Goal: Task Accomplishment & Management: Manage account settings

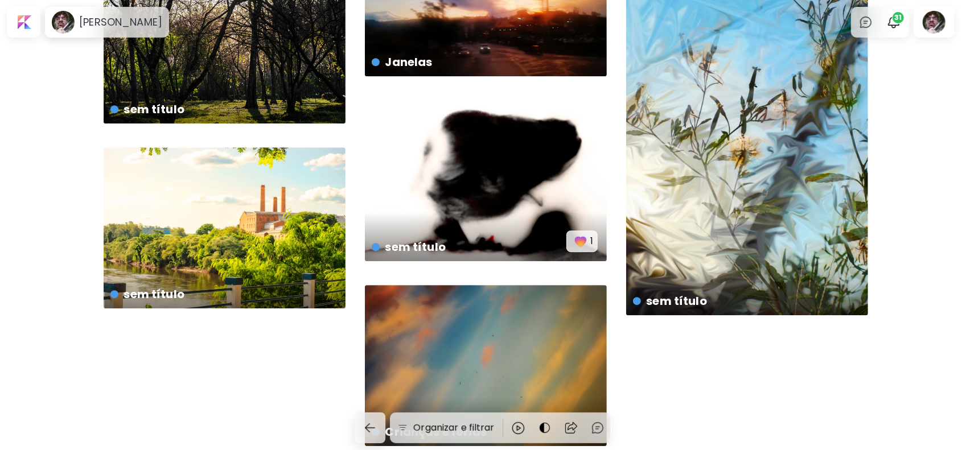
scroll to position [2057, 0]
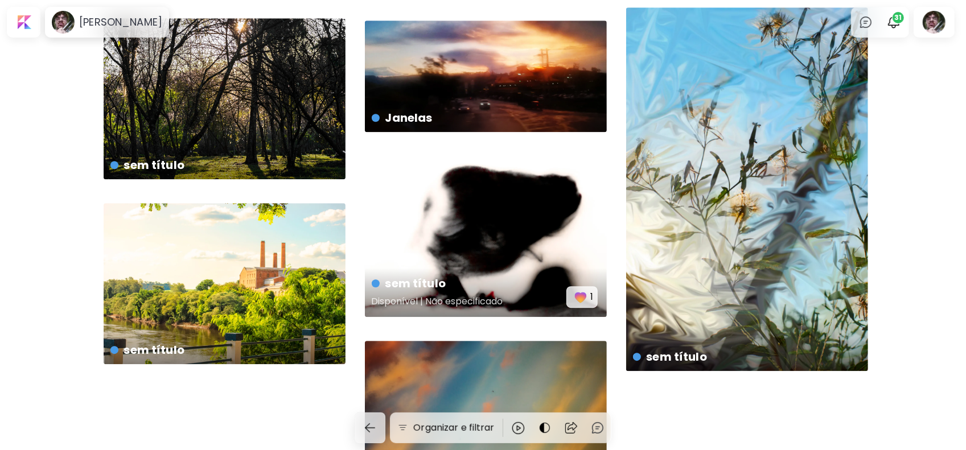
click at [427, 224] on div "sem título Disponível | Não especificado 1" at bounding box center [486, 236] width 242 height 161
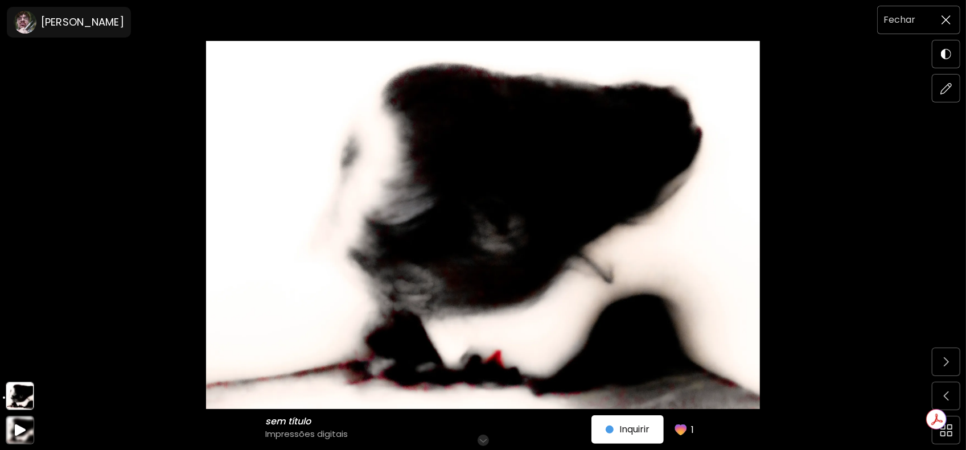
click at [947, 16] on img at bounding box center [946, 19] width 9 height 9
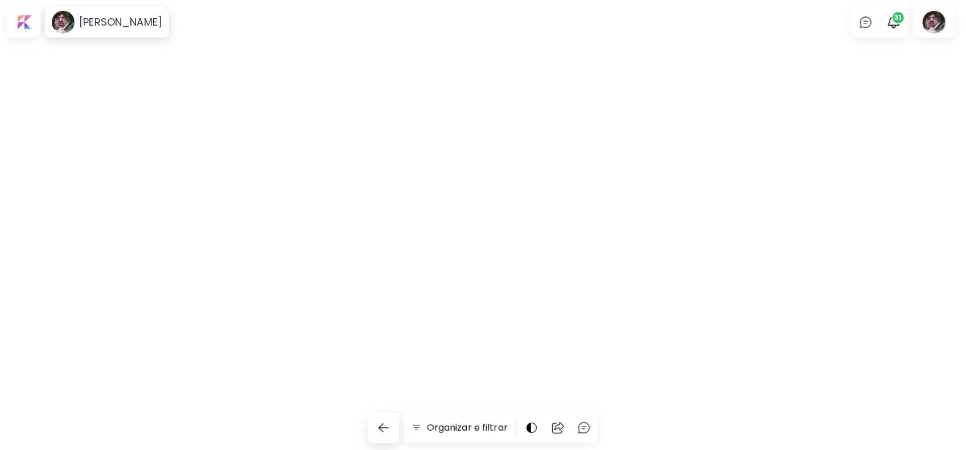
scroll to position [2057, 0]
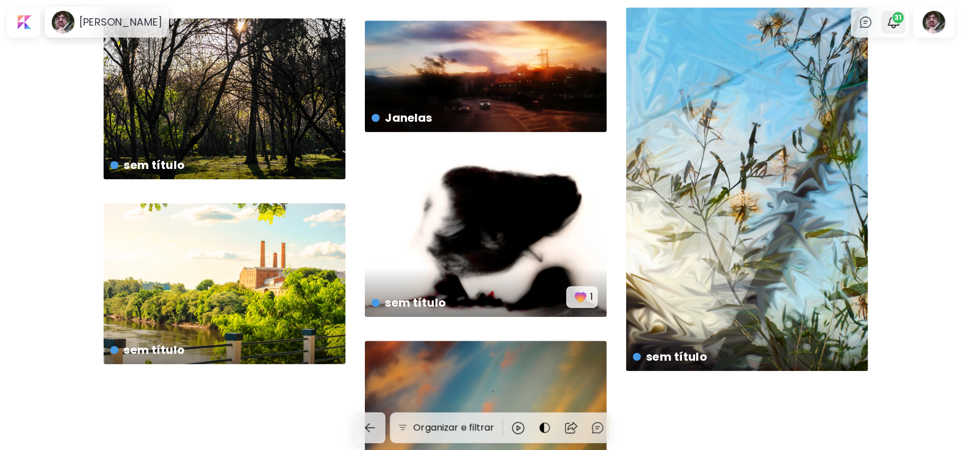
click at [904, 21] on span "31" at bounding box center [898, 17] width 11 height 11
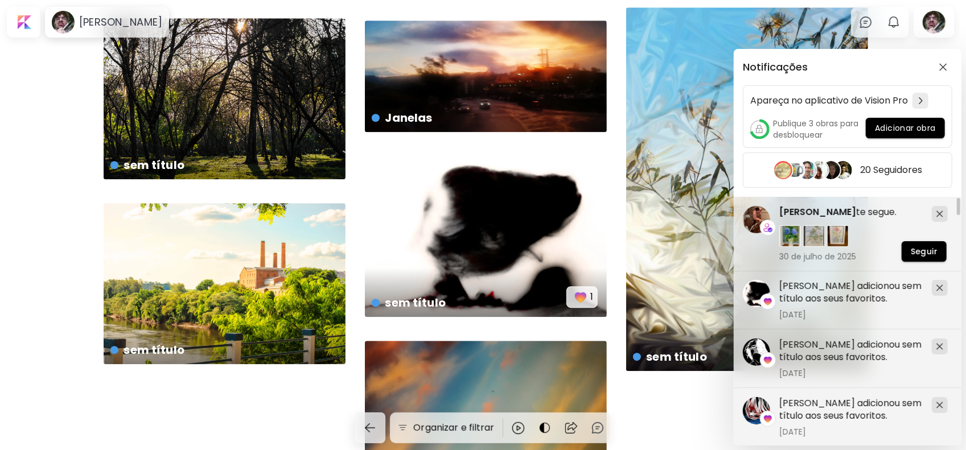
click at [891, 43] on div "Notificações Apareça no aplicativo de Vision Pro Publique 3 obras para desbloqu…" at bounding box center [483, 225] width 966 height 450
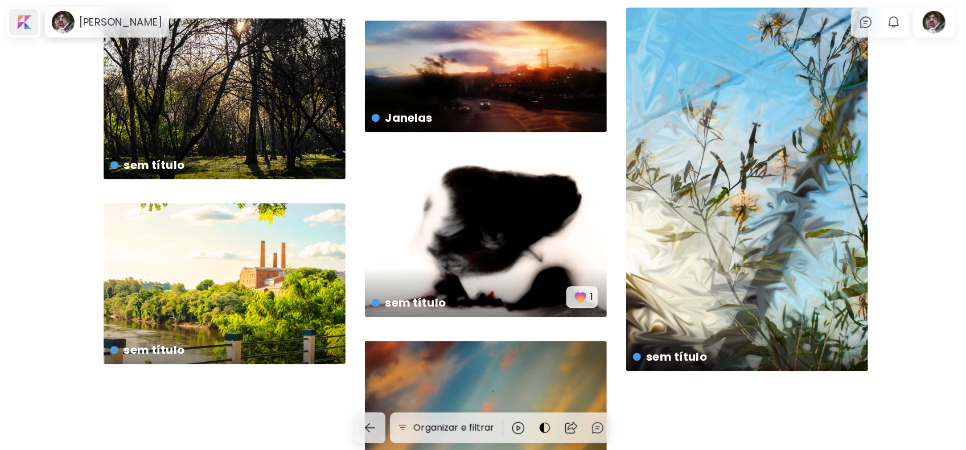
click at [21, 26] on div at bounding box center [23, 22] width 29 height 26
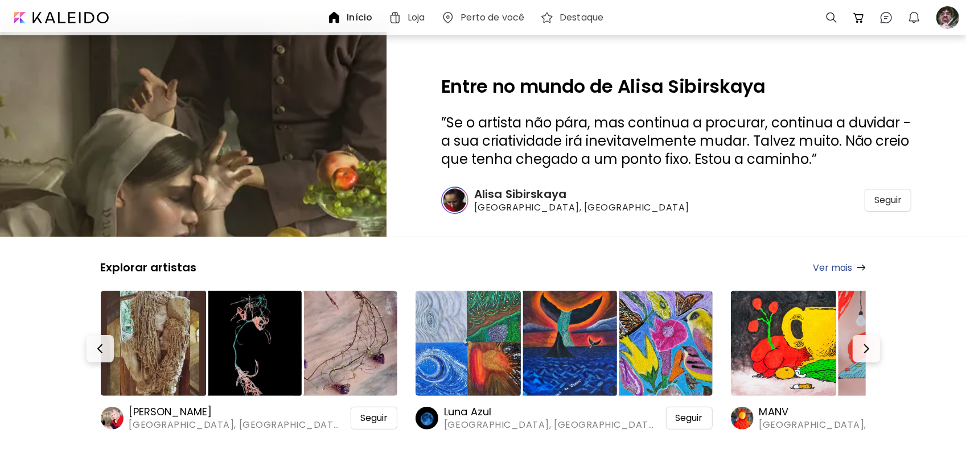
click at [300, 144] on img at bounding box center [193, 135] width 580 height 308
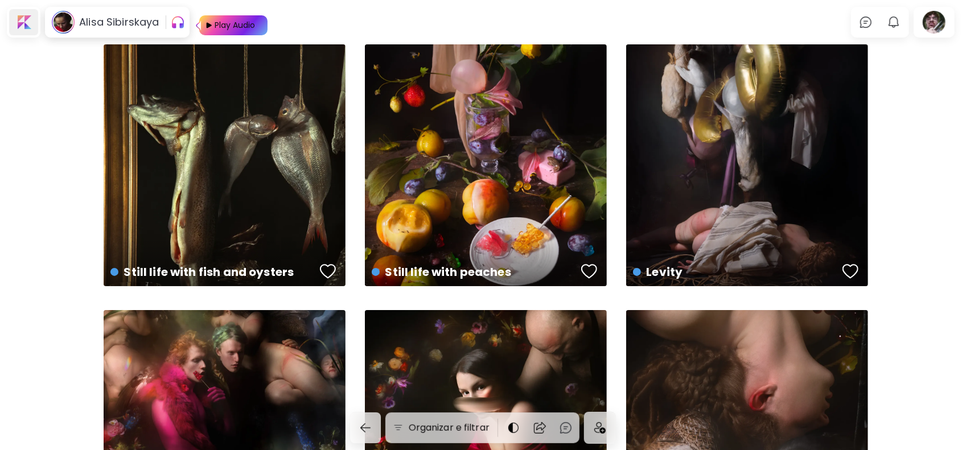
click at [28, 21] on div at bounding box center [23, 22] width 29 height 26
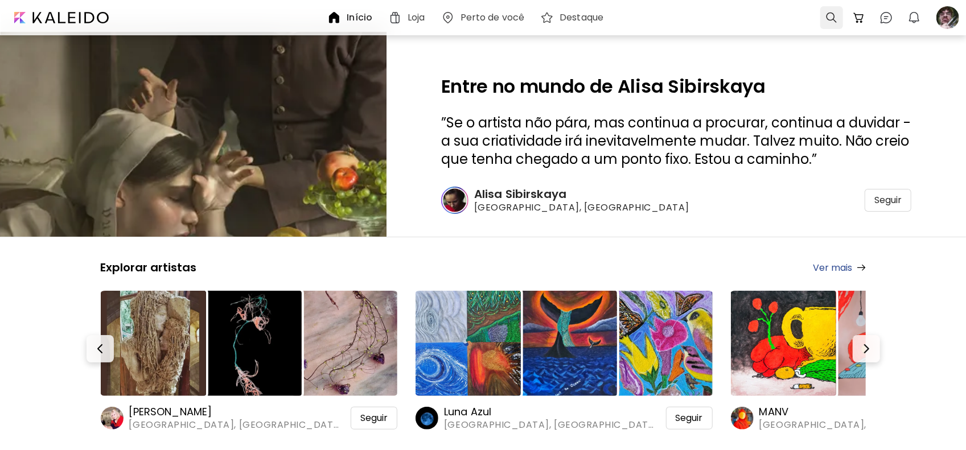
click at [830, 19] on div at bounding box center [832, 17] width 23 height 23
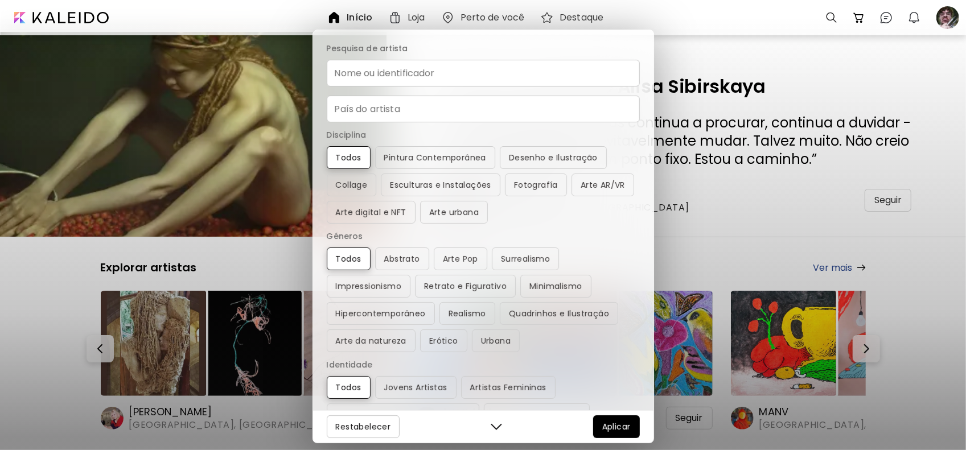
click at [769, 69] on div "Pesquisa de artista Nome ou identificador Nome ou identificador País do artista…" at bounding box center [483, 225] width 966 height 450
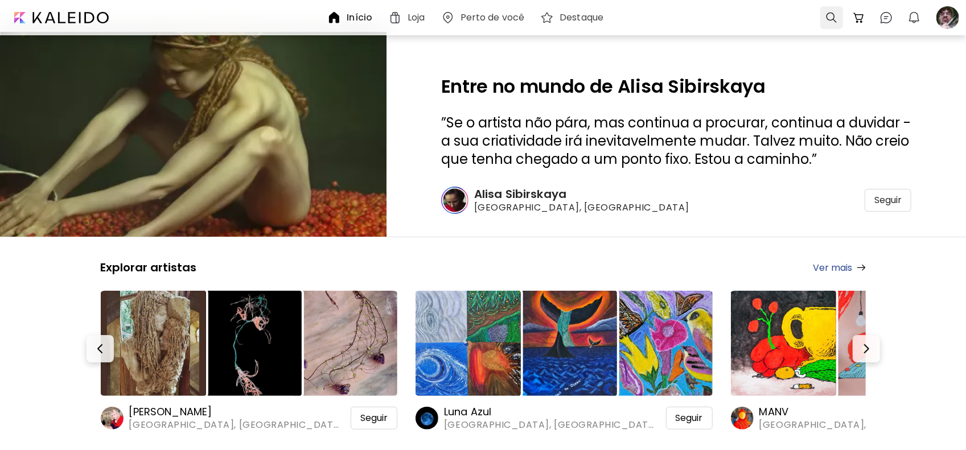
click at [830, 16] on div at bounding box center [832, 17] width 23 height 23
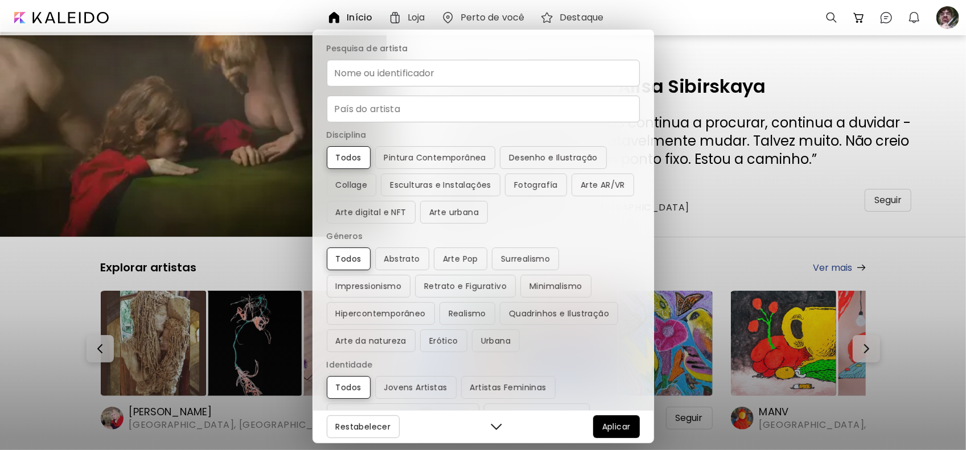
click at [416, 75] on input "Nome ou identificador" at bounding box center [483, 73] width 313 height 27
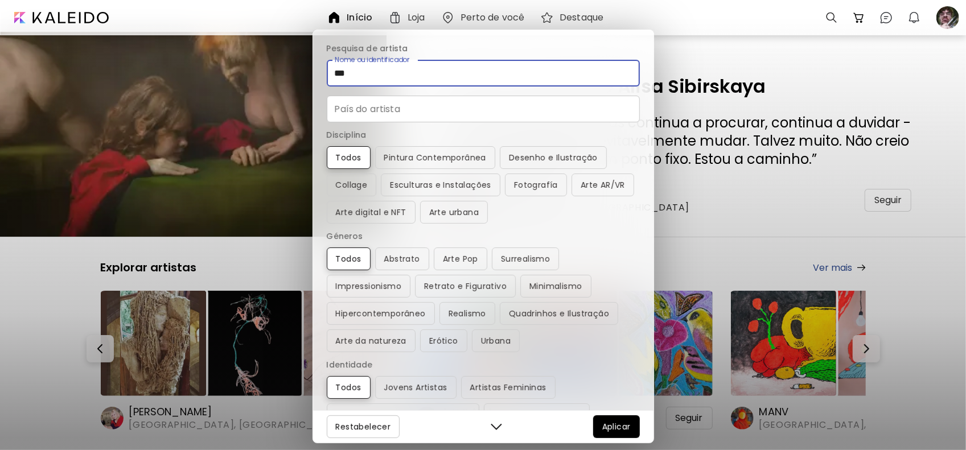
type input "***"
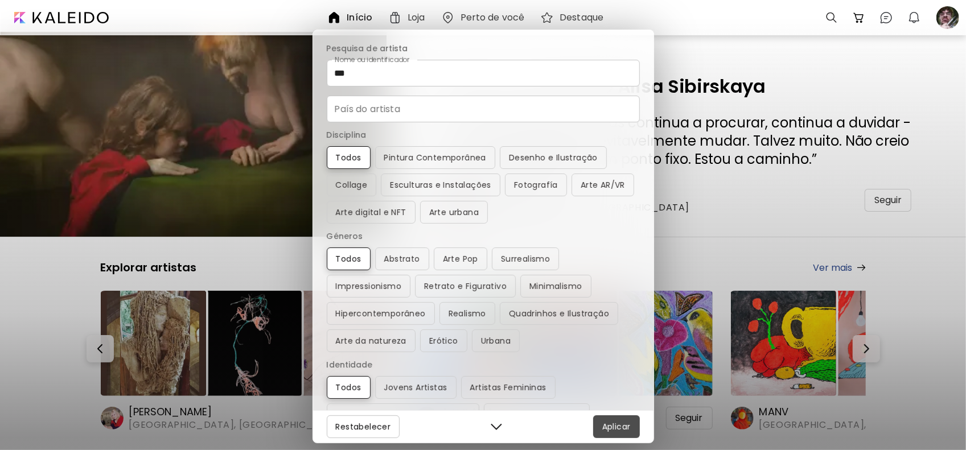
click at [623, 430] on span "Aplicar" at bounding box center [617, 427] width 28 height 14
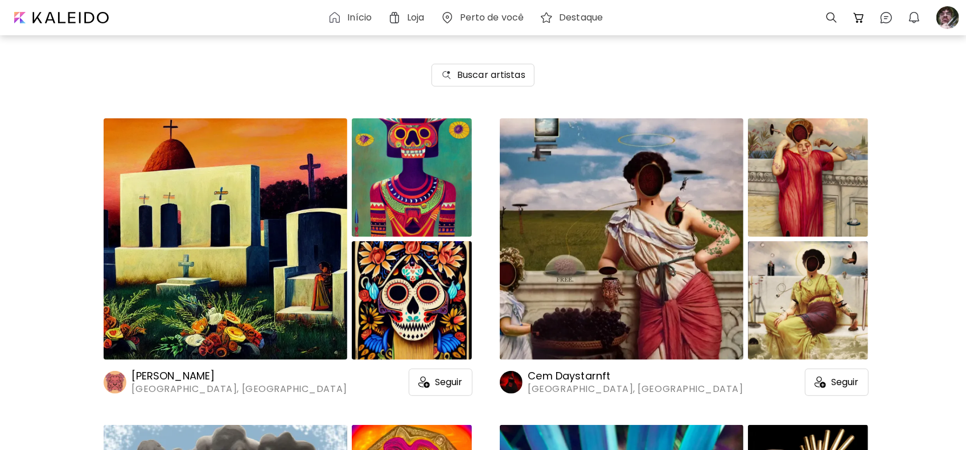
click at [639, 233] on img at bounding box center [622, 238] width 244 height 241
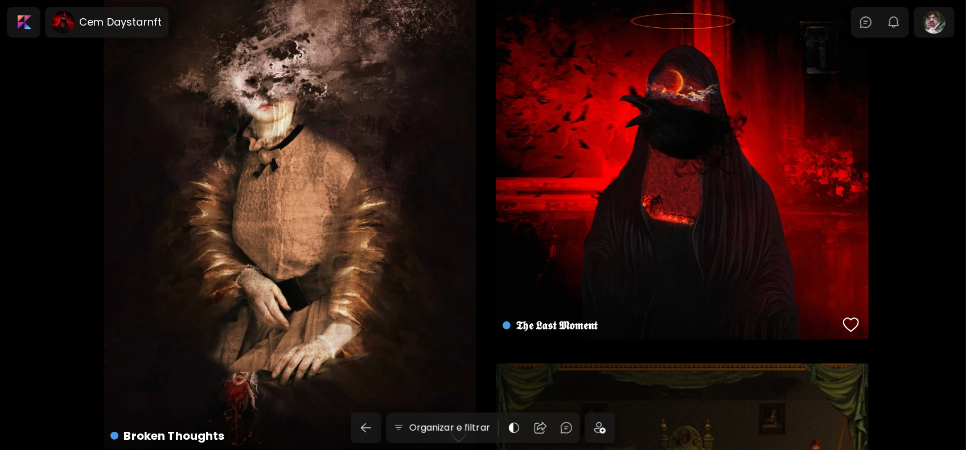
scroll to position [114, 0]
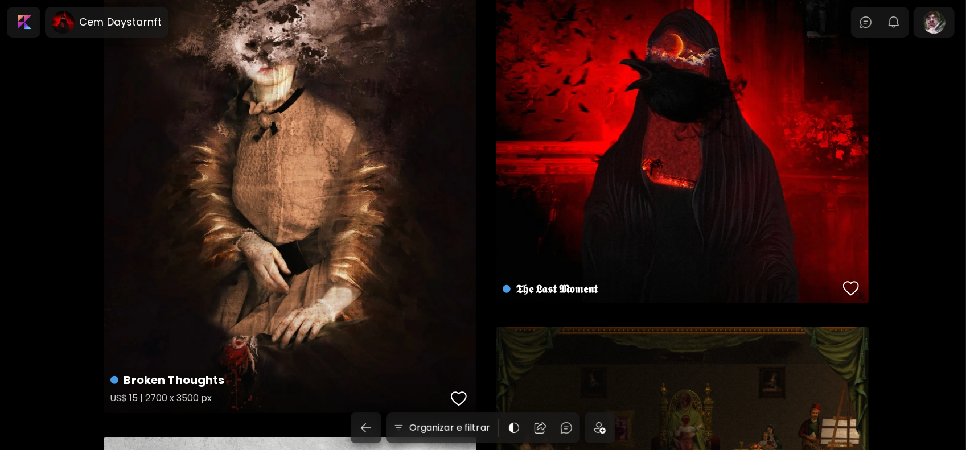
click at [372, 180] on div "Broken Thoughts US$ 15 | 2700 x 3500 px" at bounding box center [290, 173] width 373 height 484
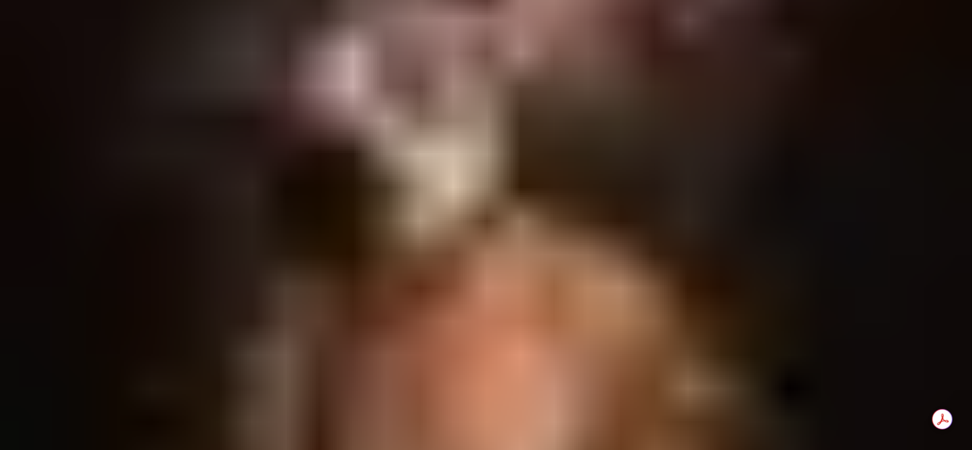
scroll to position [42, 0]
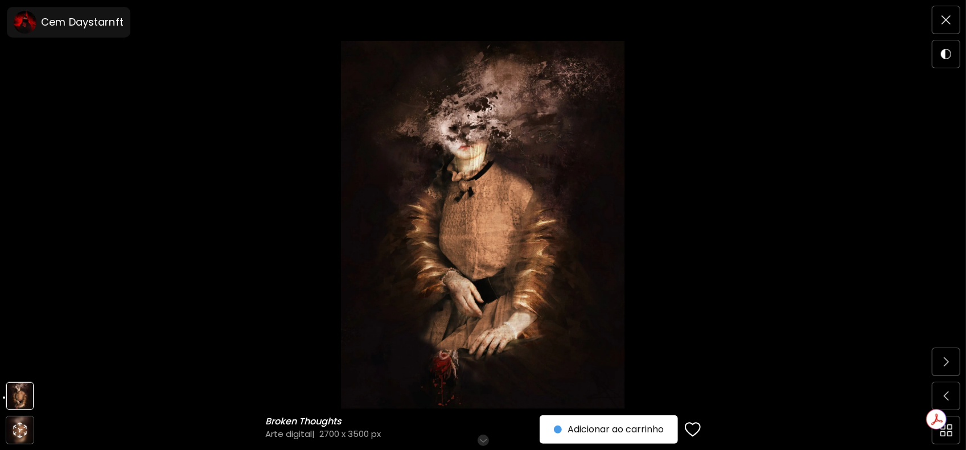
click at [578, 244] on img at bounding box center [483, 225] width 871 height 368
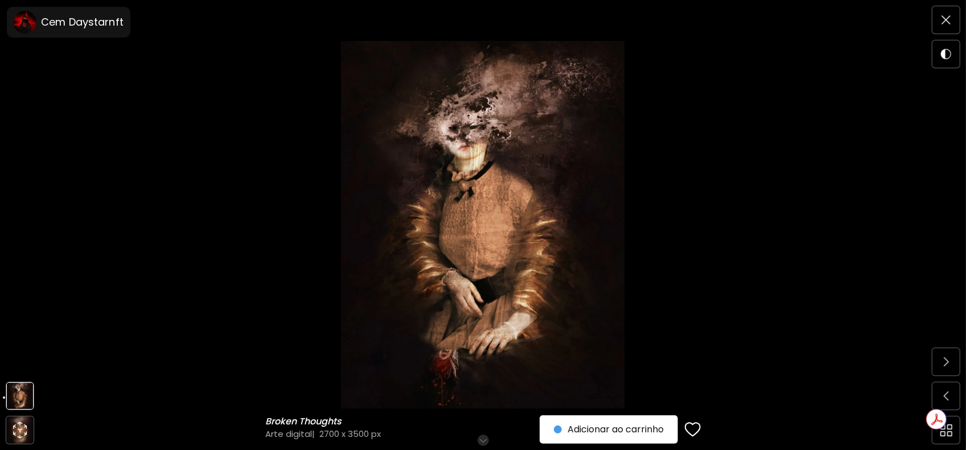
click at [657, 425] on span "Adicionar ao carrinho" at bounding box center [609, 430] width 110 height 14
click at [648, 424] on span "Realizar compra" at bounding box center [617, 430] width 93 height 14
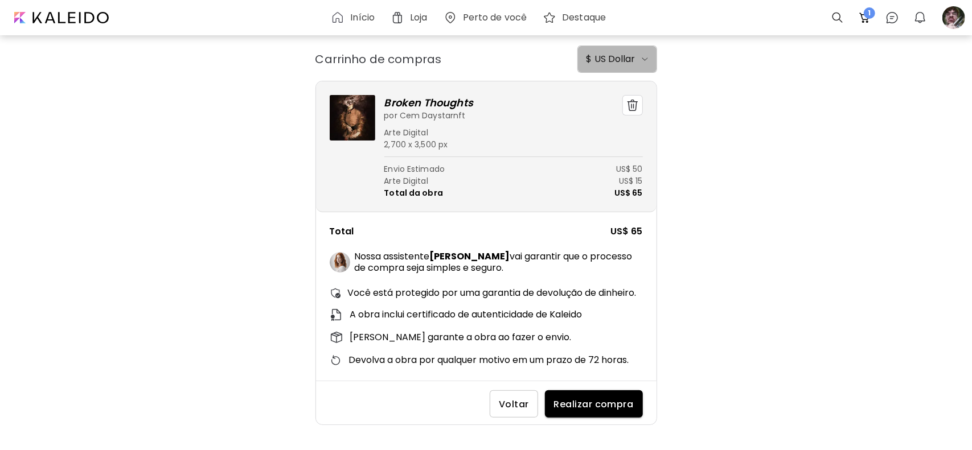
click at [644, 59] on img "button" at bounding box center [645, 59] width 6 height 3
click at [718, 85] on div at bounding box center [486, 225] width 972 height 450
click at [521, 411] on span "Voltar" at bounding box center [514, 405] width 30 height 12
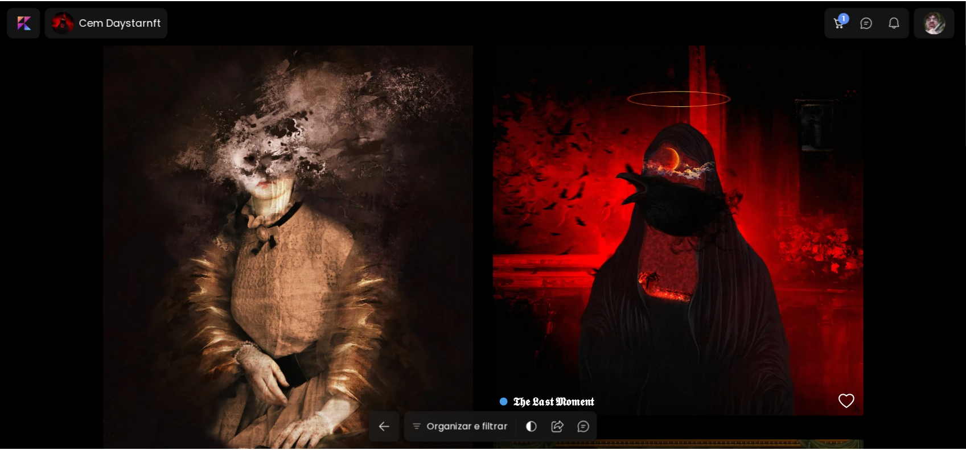
scroll to position [114, 0]
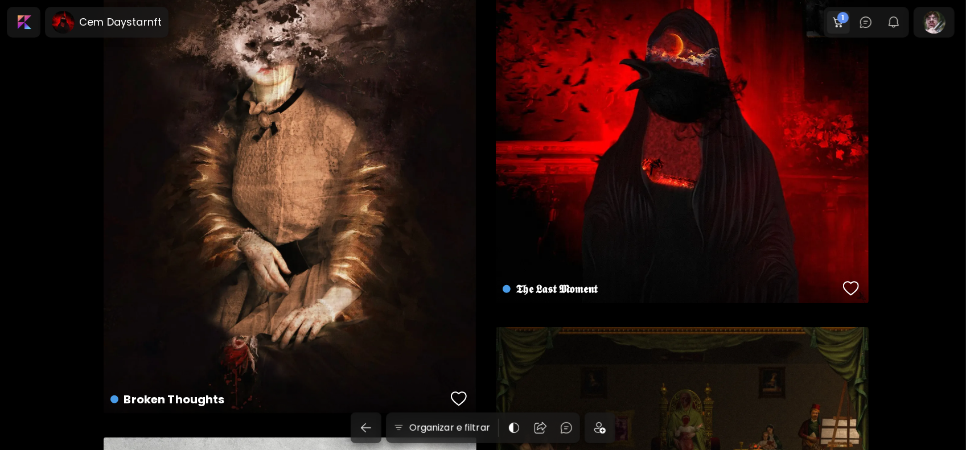
click at [849, 19] on span "1" at bounding box center [843, 17] width 11 height 11
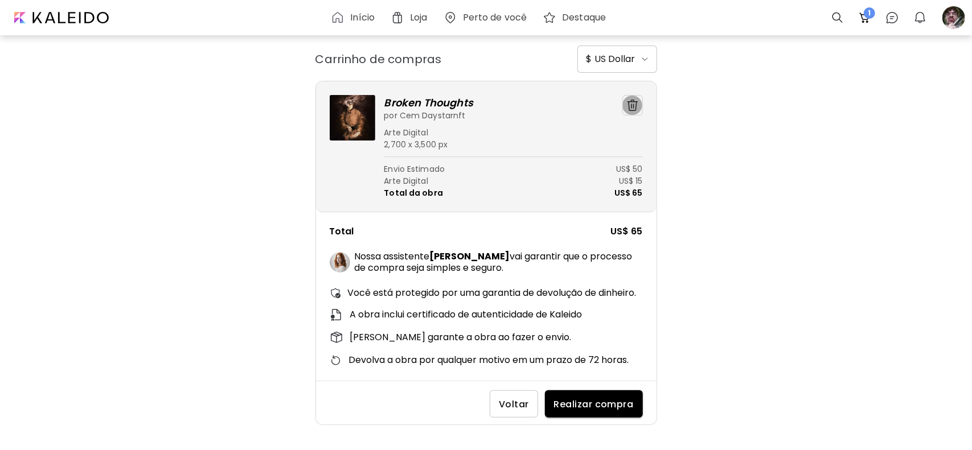
click at [639, 107] on span "button" at bounding box center [633, 105] width 14 height 11
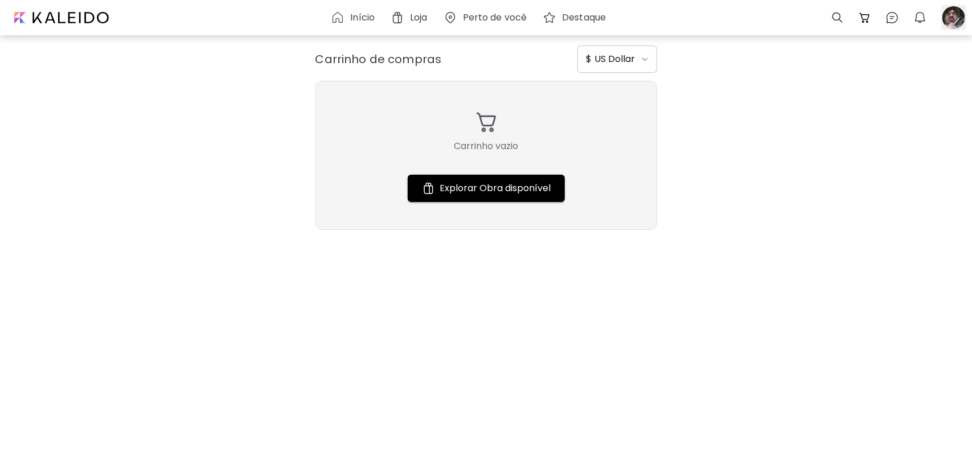
click at [958, 11] on div at bounding box center [953, 17] width 25 height 25
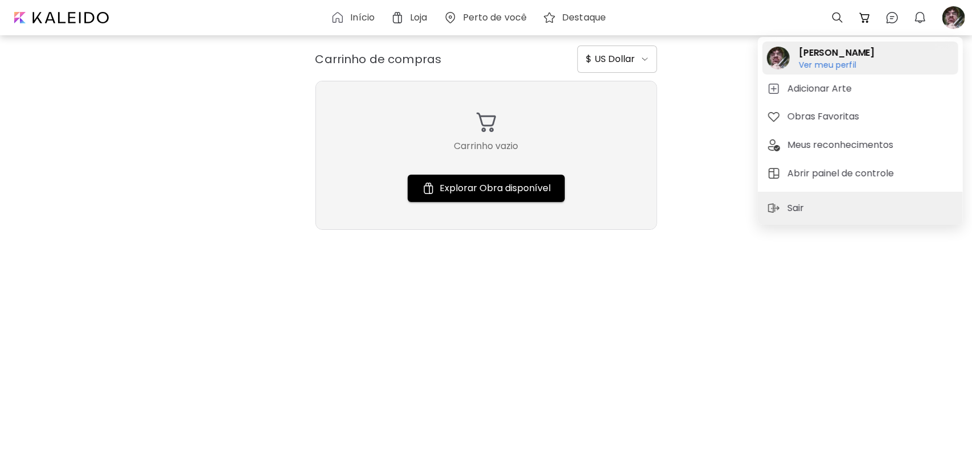
click at [825, 65] on h6 "Ver meu perfil" at bounding box center [837, 65] width 76 height 10
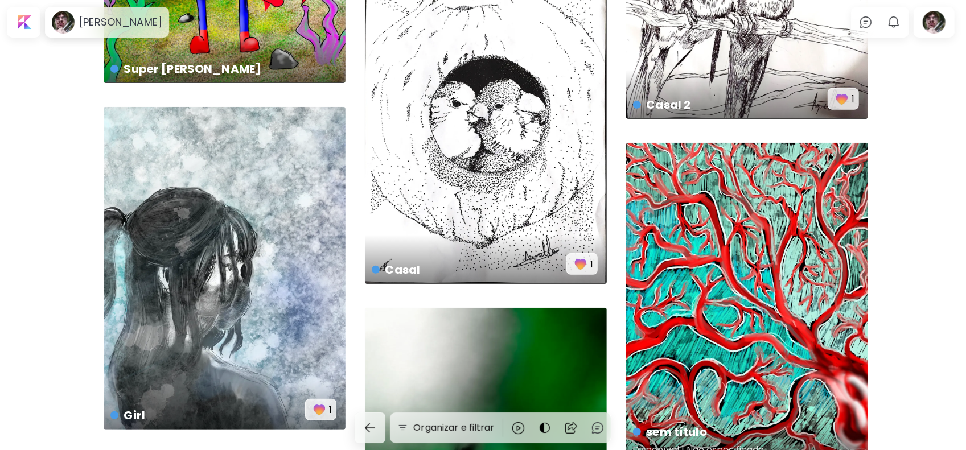
scroll to position [683, 0]
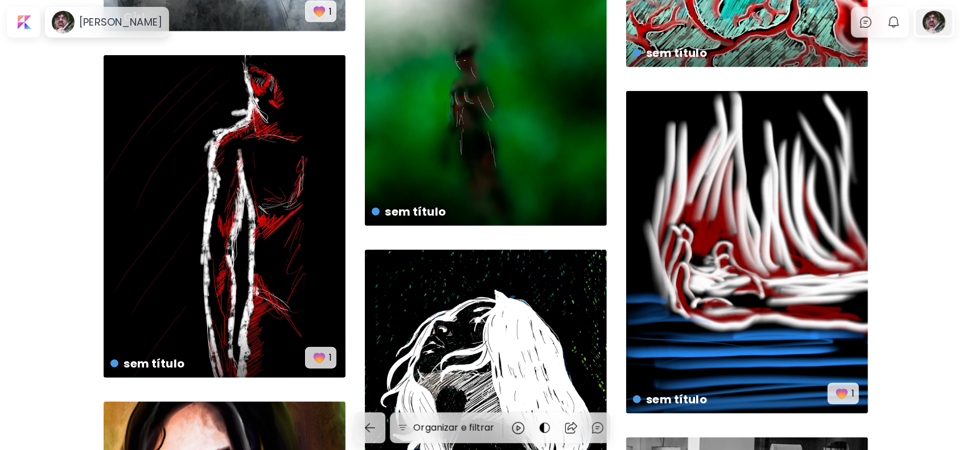
click at [933, 15] on div at bounding box center [934, 22] width 36 height 26
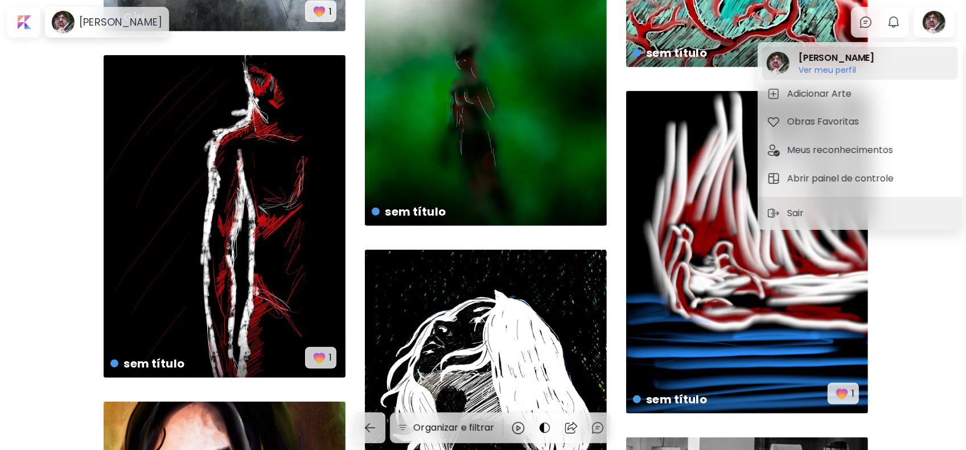
click at [820, 69] on h6 "Ver meu perfil" at bounding box center [837, 70] width 76 height 10
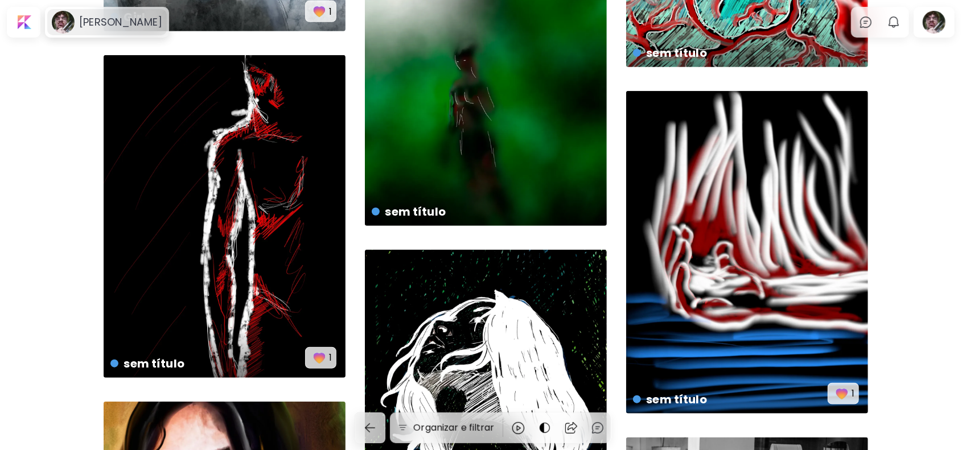
click at [104, 19] on h6 "[PERSON_NAME]" at bounding box center [120, 22] width 83 height 14
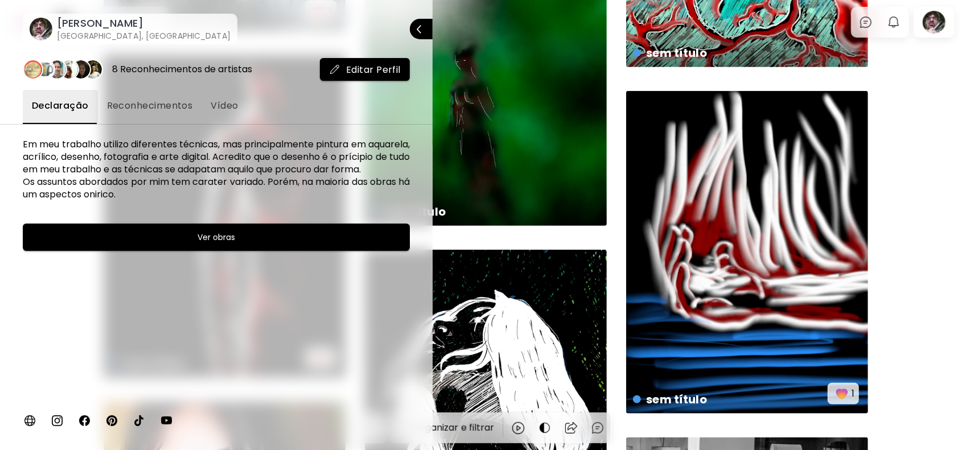
click at [153, 103] on span "Reconhecimentos" at bounding box center [150, 106] width 86 height 14
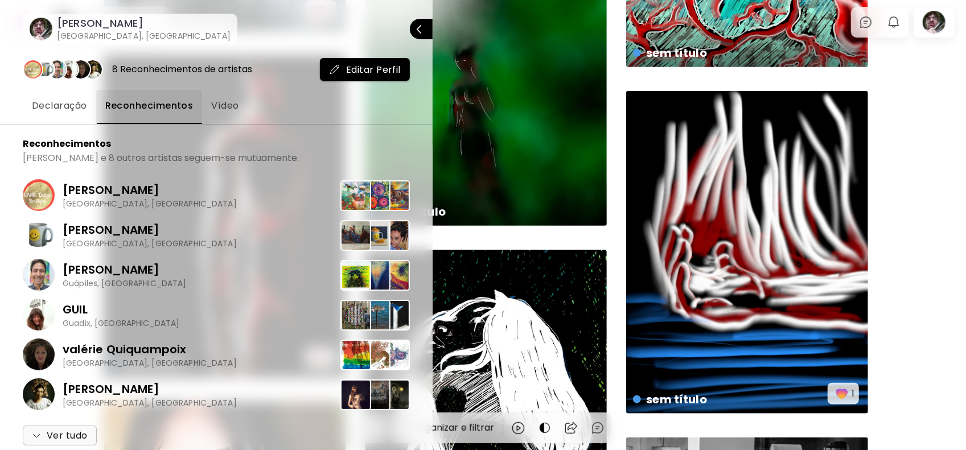
click at [231, 103] on span "Vídeo" at bounding box center [224, 106] width 27 height 14
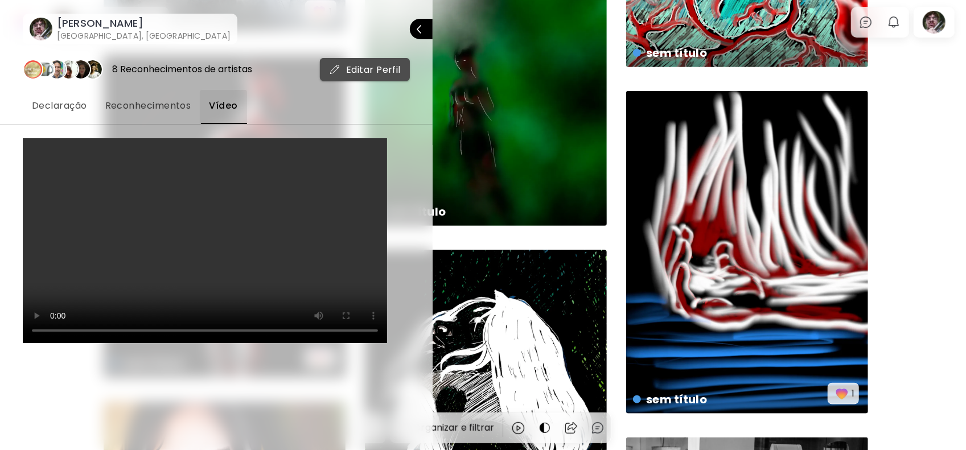
click at [374, 67] on span "Editar Perfil" at bounding box center [365, 70] width 72 height 12
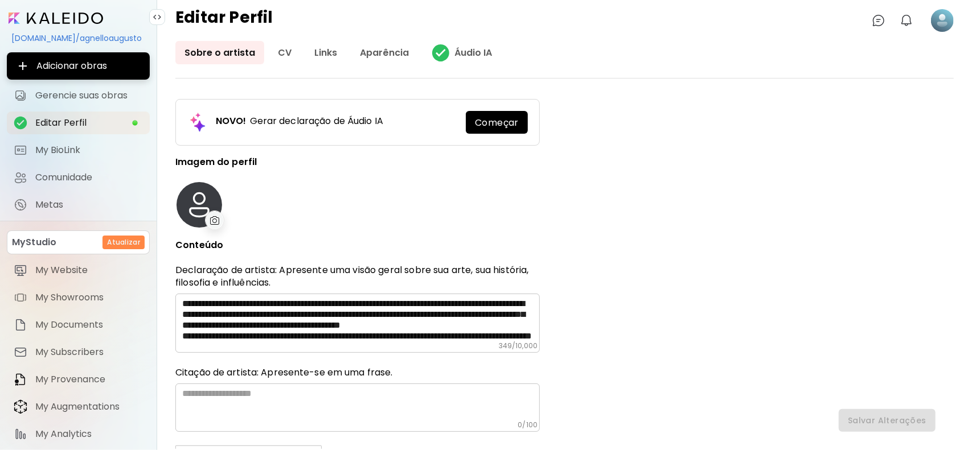
type input "******"
type input "**********"
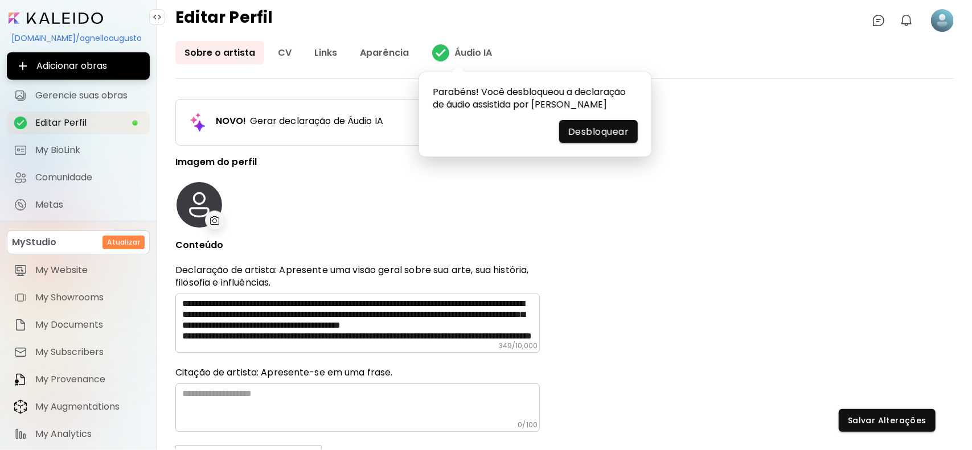
type input "*********"
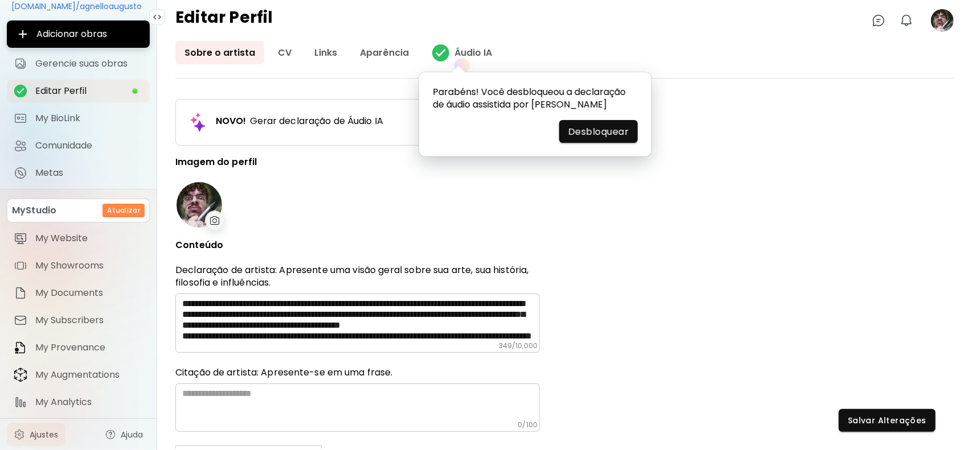
click at [42, 433] on span "Ajustes" at bounding box center [44, 434] width 28 height 11
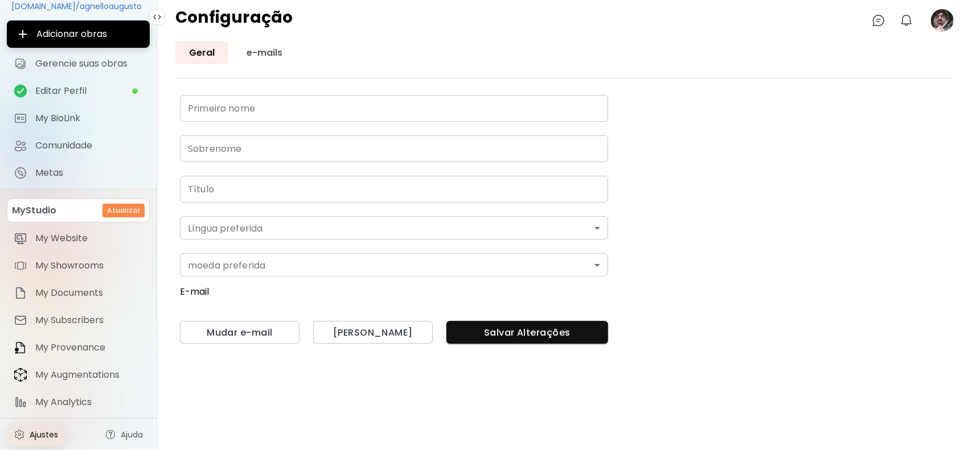
type input "*******"
type input "******"
type input "**********"
type input "*"
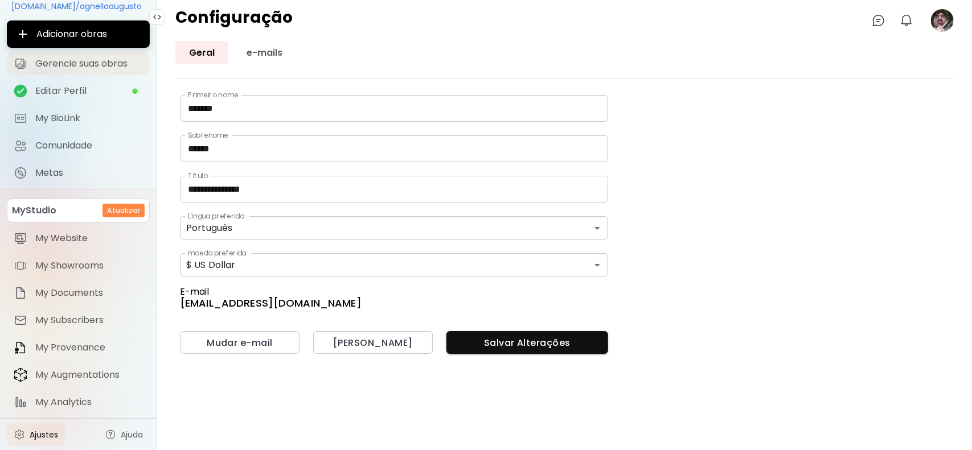
click at [93, 60] on span "Gerencie suas obras" at bounding box center [89, 63] width 108 height 11
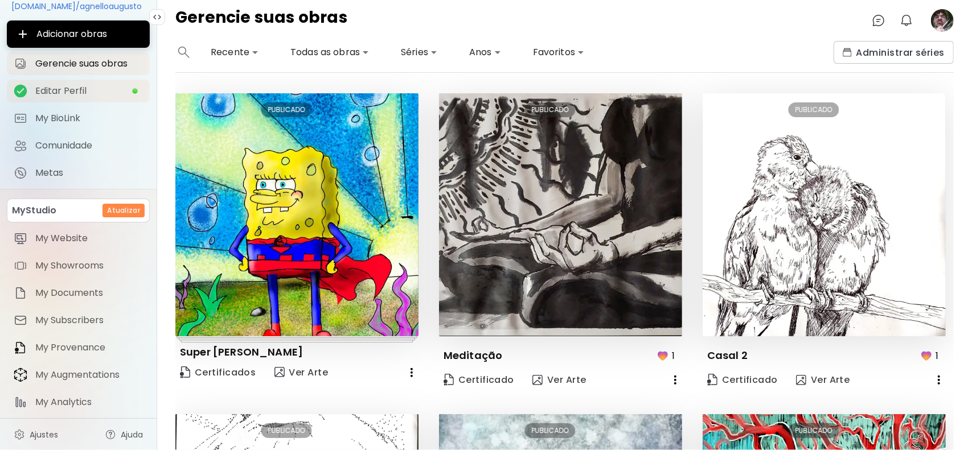
click at [55, 88] on span "Editar Perfil" at bounding box center [83, 90] width 96 height 11
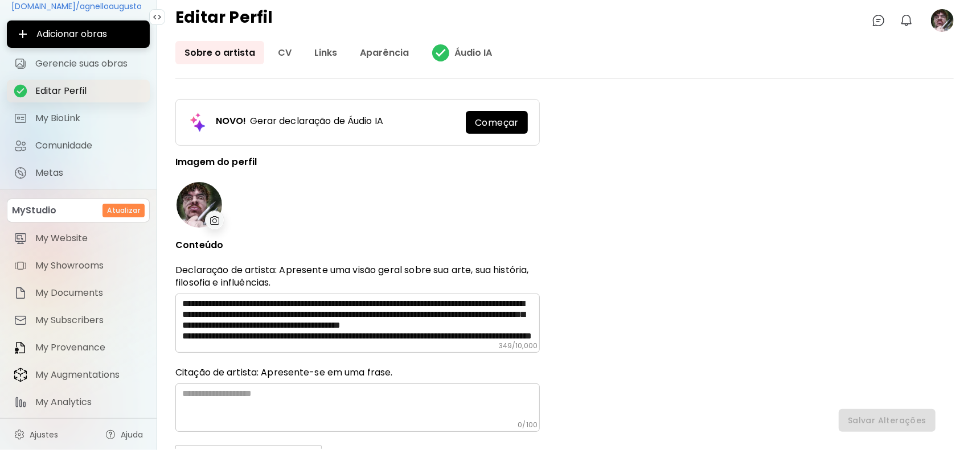
type input "******"
type input "**********"
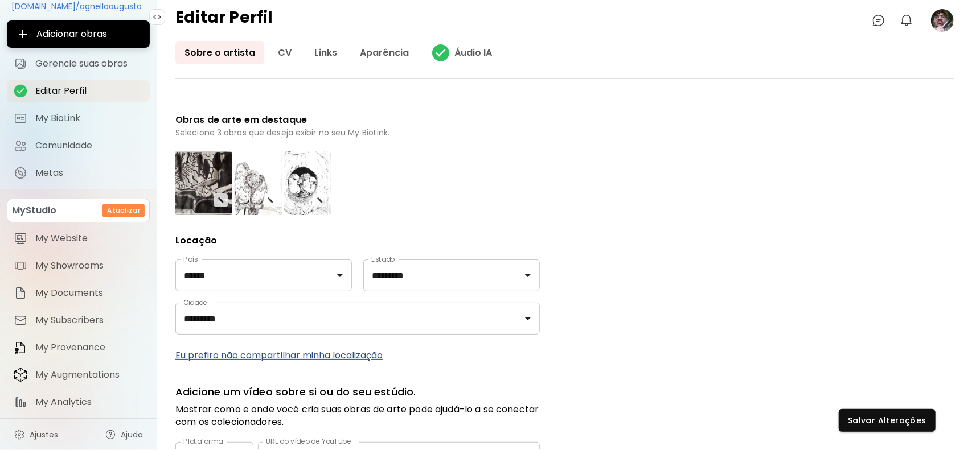
scroll to position [529, 0]
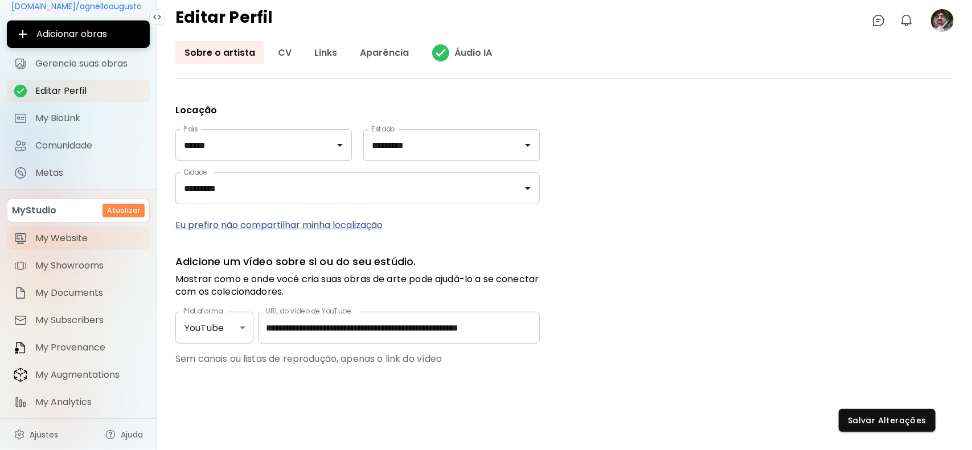
click at [80, 236] on span "My Website" at bounding box center [89, 238] width 108 height 11
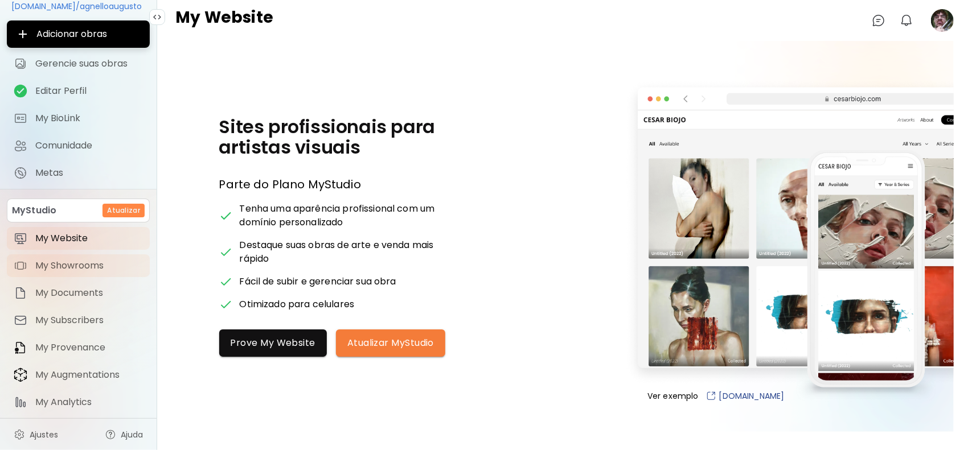
click at [68, 267] on span "My Showrooms" at bounding box center [89, 265] width 108 height 11
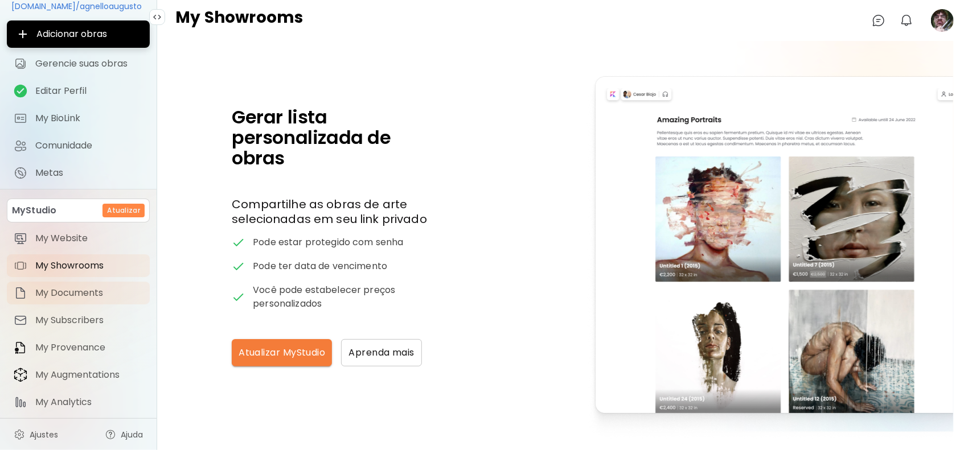
click at [77, 292] on span "My Documents" at bounding box center [89, 293] width 108 height 11
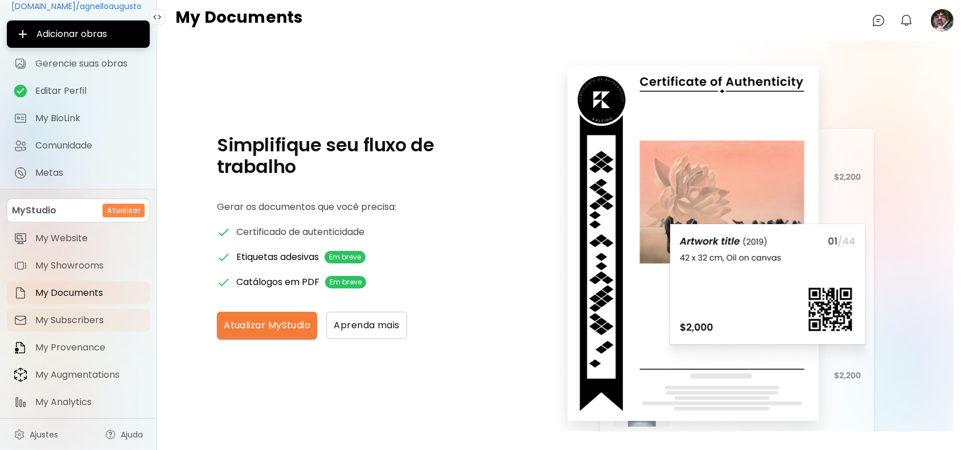
click at [94, 321] on span "My Subscribers" at bounding box center [89, 320] width 108 height 11
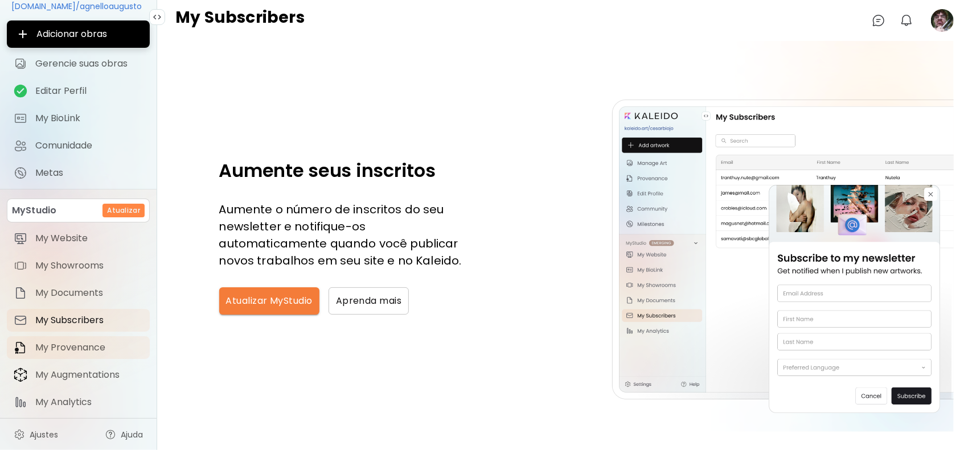
click at [93, 349] on span "My Provenance" at bounding box center [89, 347] width 108 height 11
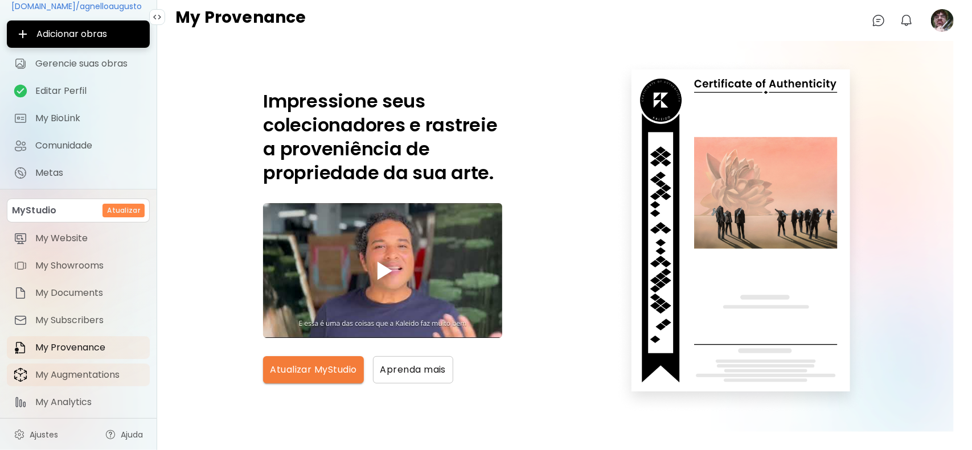
click at [101, 376] on span "My Augmentations" at bounding box center [89, 375] width 108 height 11
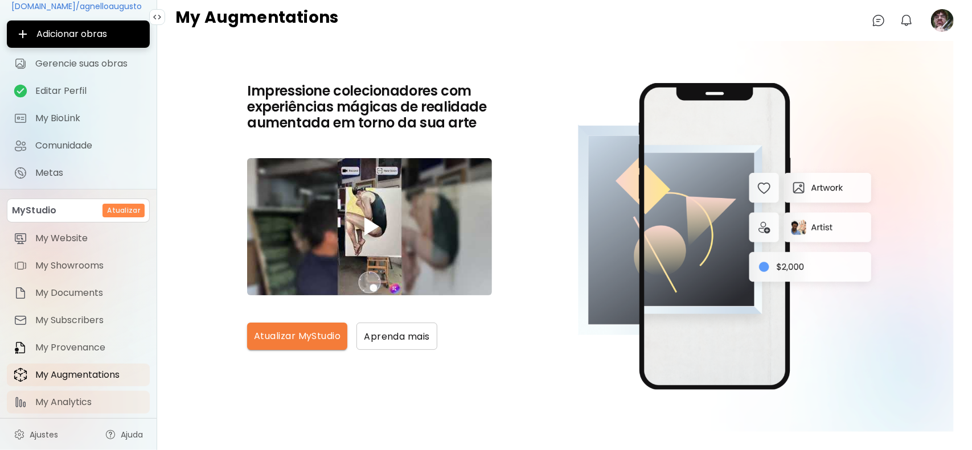
click at [91, 400] on span "My Analytics" at bounding box center [89, 402] width 108 height 11
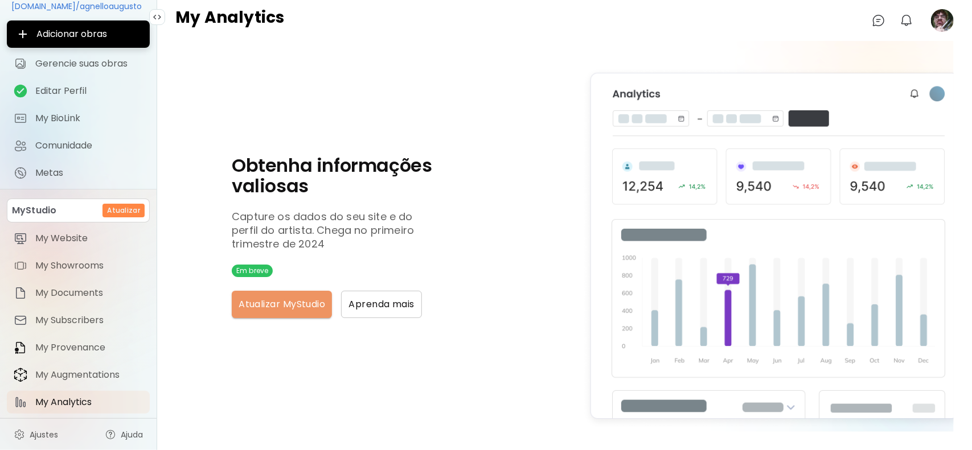
click at [276, 302] on span "Atualizar MyStudio" at bounding box center [282, 305] width 87 height 14
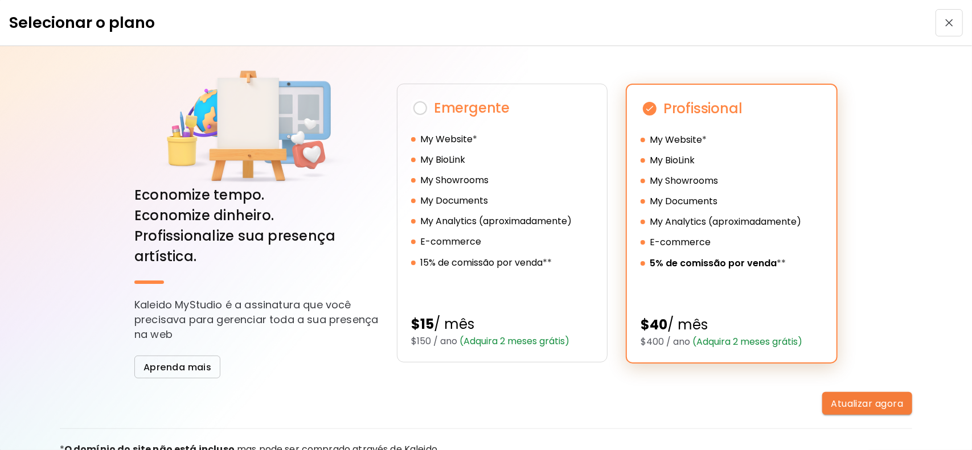
click at [948, 20] on span "button" at bounding box center [949, 23] width 21 height 8
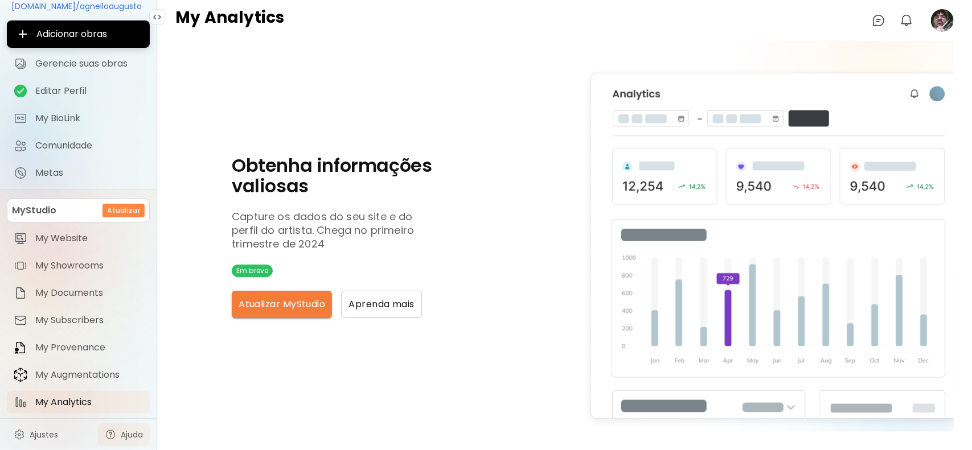
click at [124, 436] on span "Ajuda" at bounding box center [132, 434] width 22 height 11
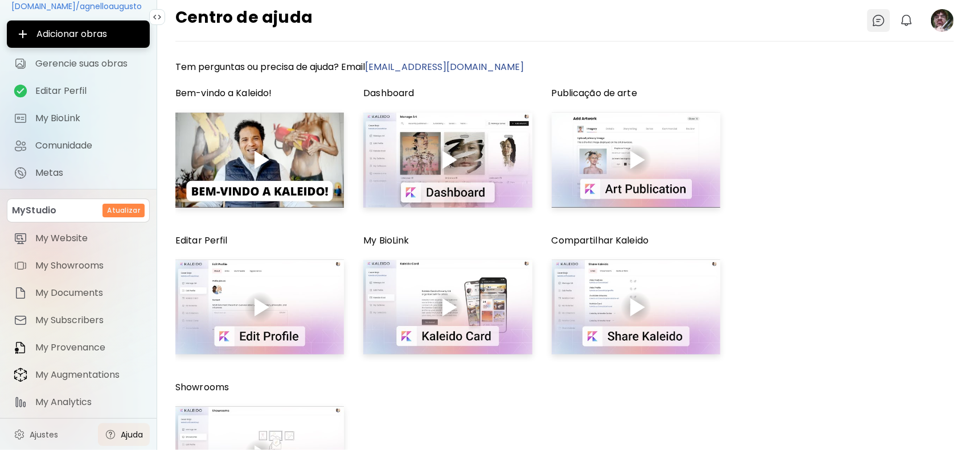
click at [884, 22] on img at bounding box center [879, 21] width 14 height 14
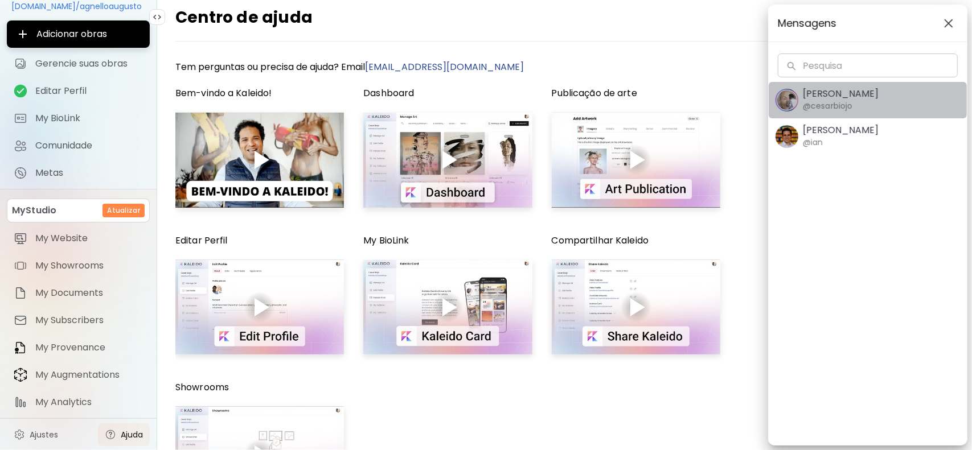
click at [845, 95] on h5 "[PERSON_NAME]" at bounding box center [841, 93] width 76 height 11
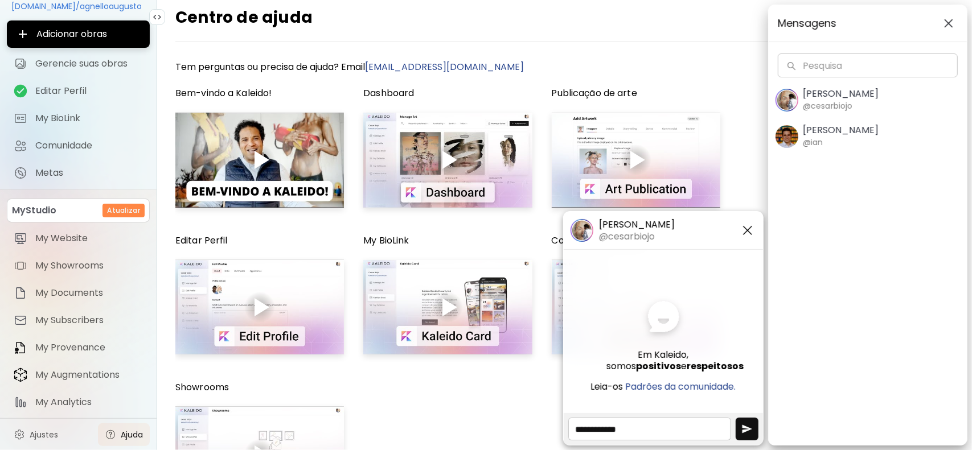
click at [851, 121] on button "[PERSON_NAME] @ian" at bounding box center [868, 136] width 198 height 36
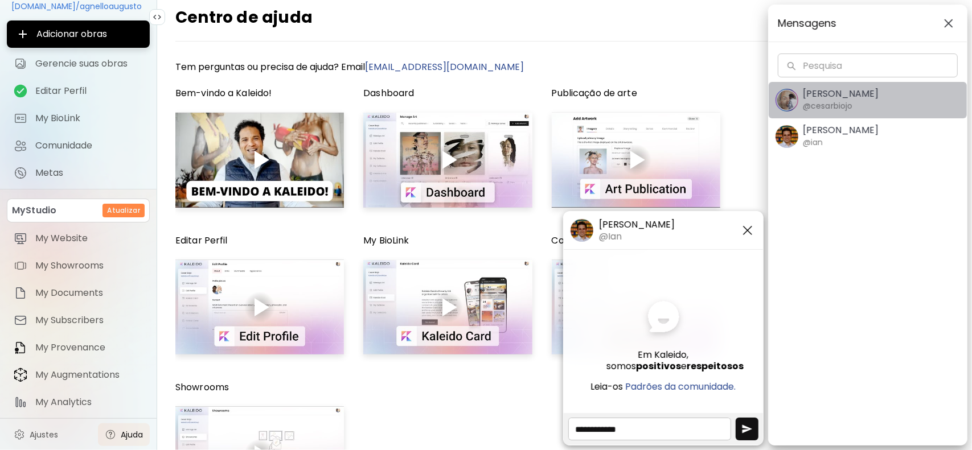
click at [842, 95] on h5 "[PERSON_NAME]" at bounding box center [841, 93] width 76 height 11
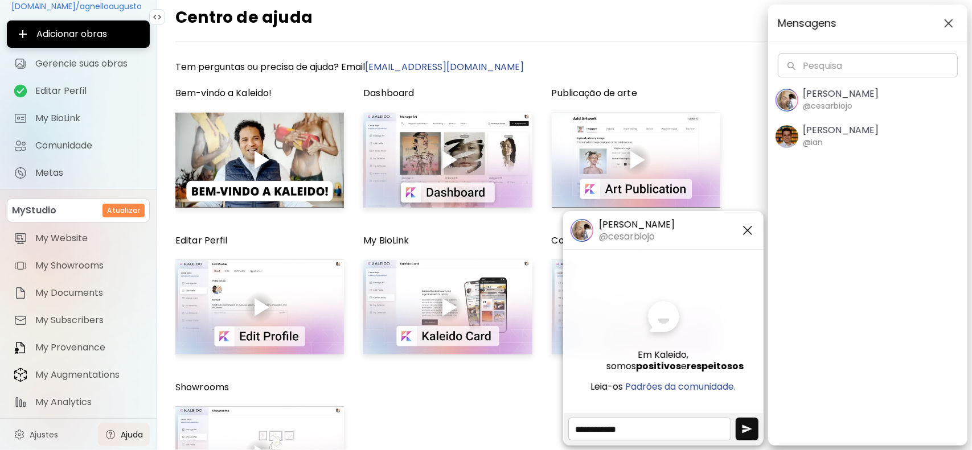
click at [675, 428] on textarea at bounding box center [649, 429] width 163 height 23
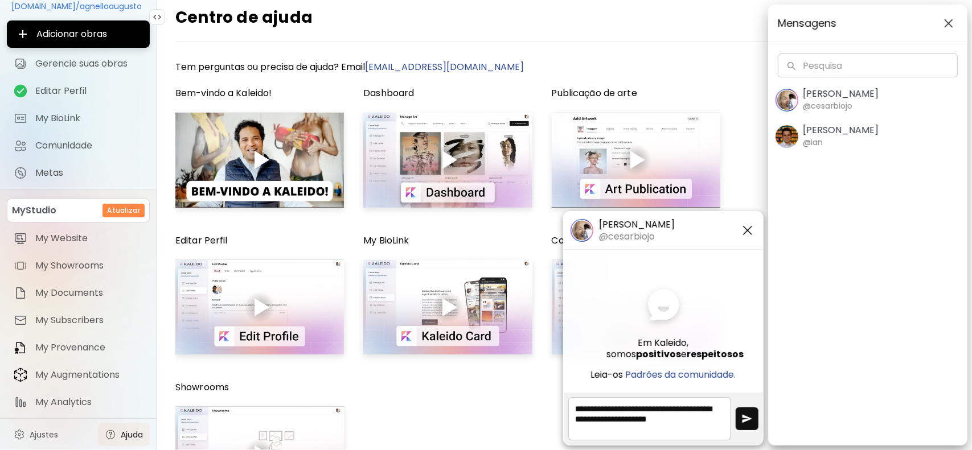
scroll to position [1, 0]
type textarea "**********"
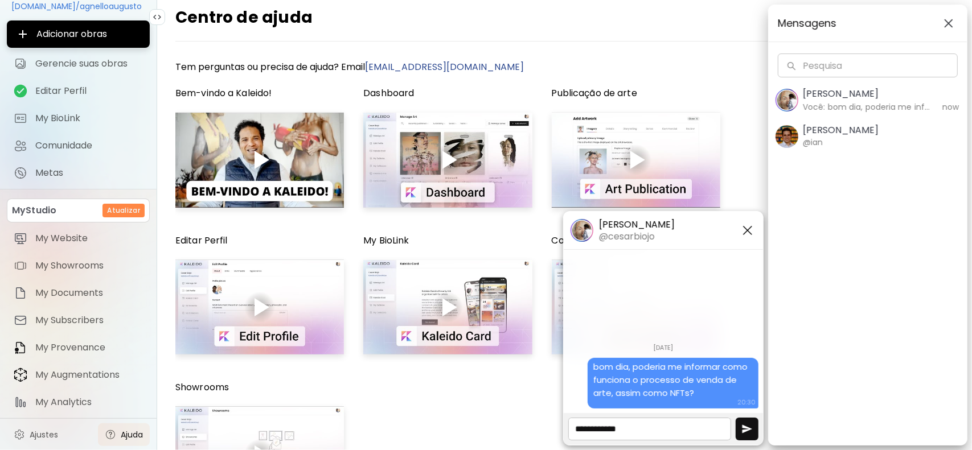
scroll to position [0, 0]
drag, startPoint x: 746, startPoint y: 226, endPoint x: 774, endPoint y: 198, distance: 39.5
click at [746, 226] on img "button" at bounding box center [748, 231] width 14 height 14
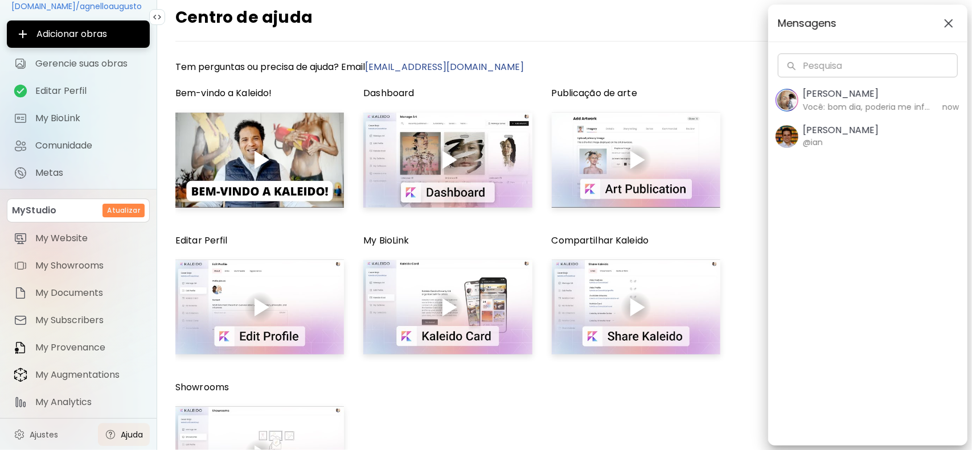
click at [945, 23] on img "button" at bounding box center [948, 23] width 9 height 9
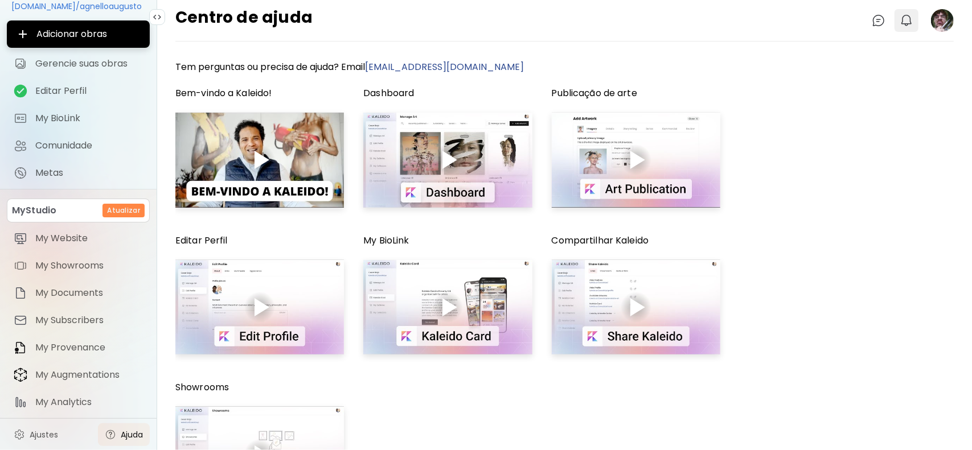
click at [911, 21] on img "button" at bounding box center [907, 21] width 14 height 14
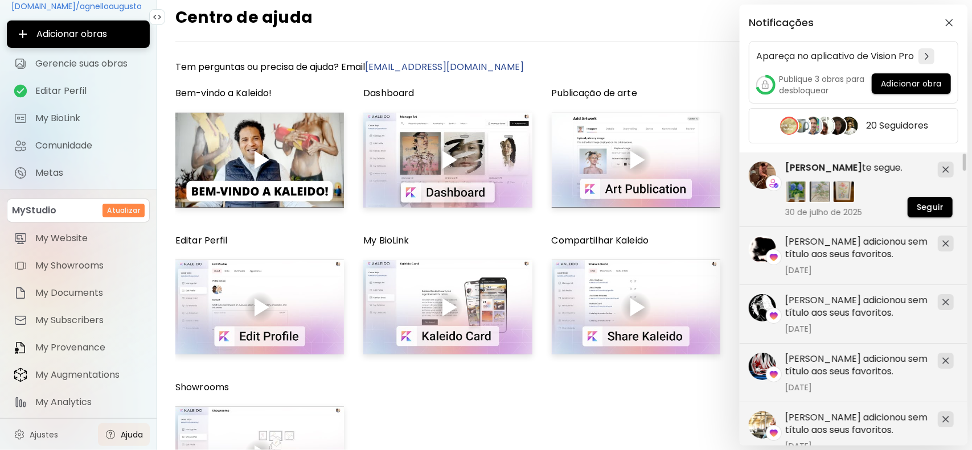
click at [568, 46] on div "Notificações Apareça no aplicativo de Vision Pro Publique 3 obras para desbloqu…" at bounding box center [486, 225] width 972 height 450
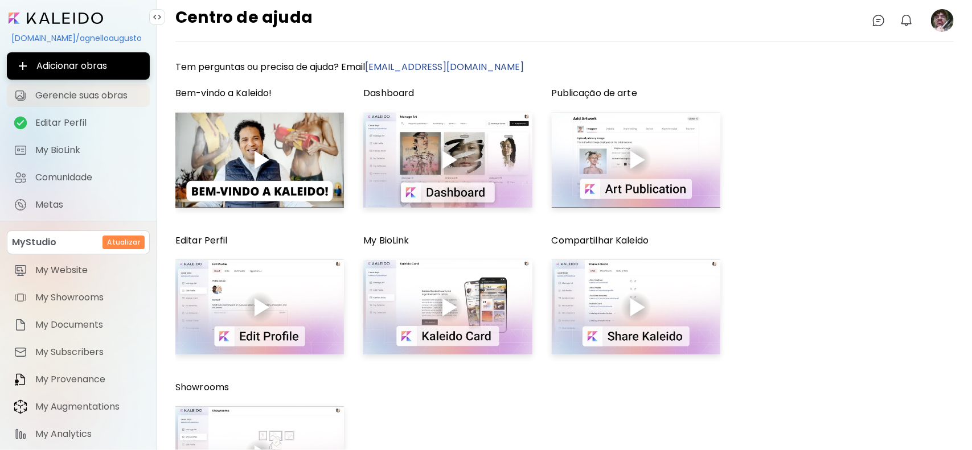
click at [112, 95] on span "Gerencie suas obras" at bounding box center [89, 95] width 108 height 11
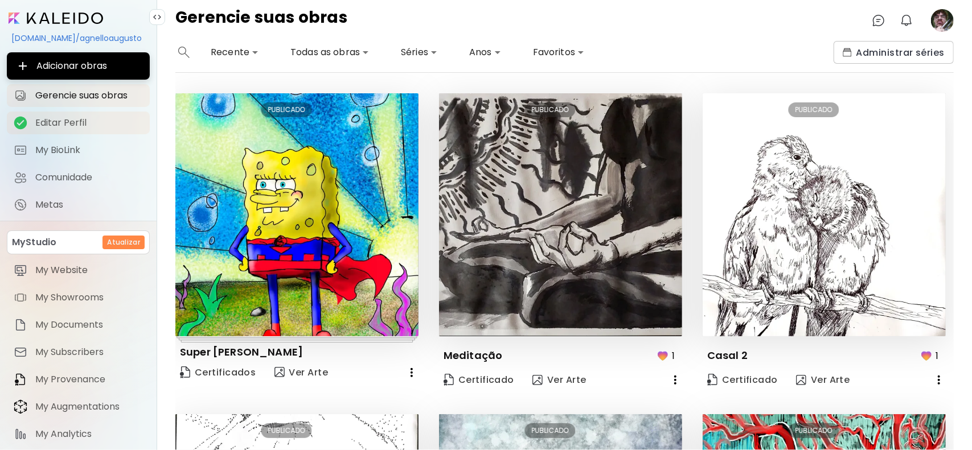
click at [75, 122] on span "Editar Perfil" at bounding box center [89, 122] width 108 height 11
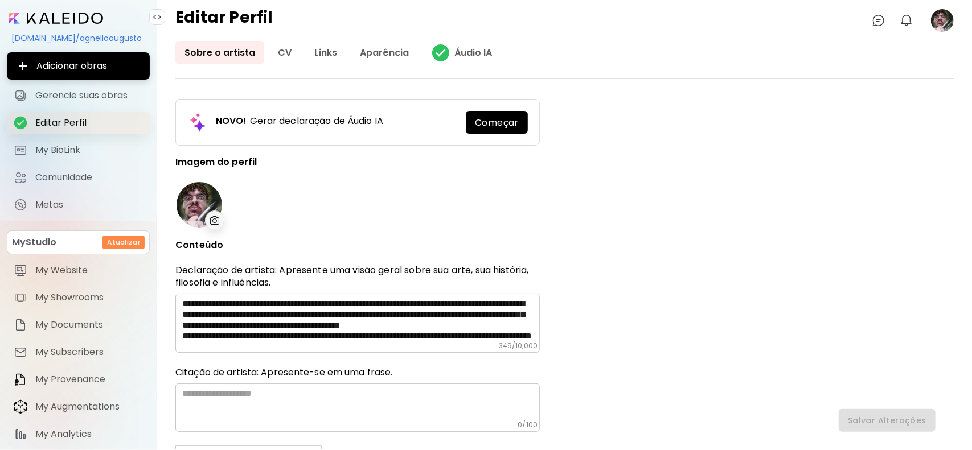
type input "******"
type input "**********"
click at [72, 19] on input "image" at bounding box center [56, 18] width 95 height 11
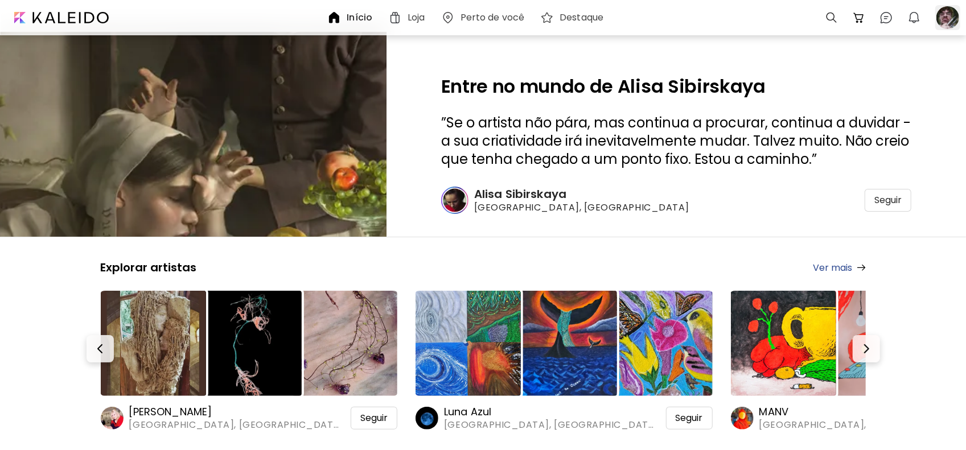
click at [956, 18] on div at bounding box center [948, 17] width 25 height 25
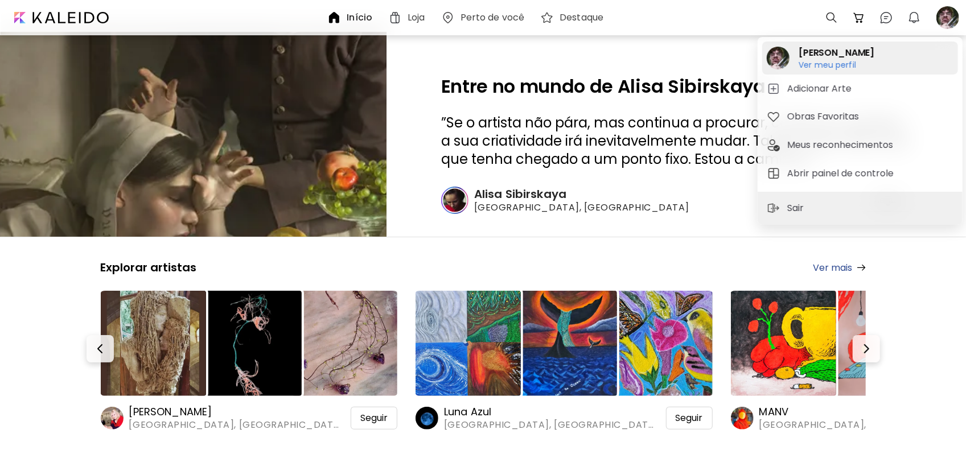
click at [824, 65] on h6 "Ver meu perfil" at bounding box center [837, 65] width 76 height 10
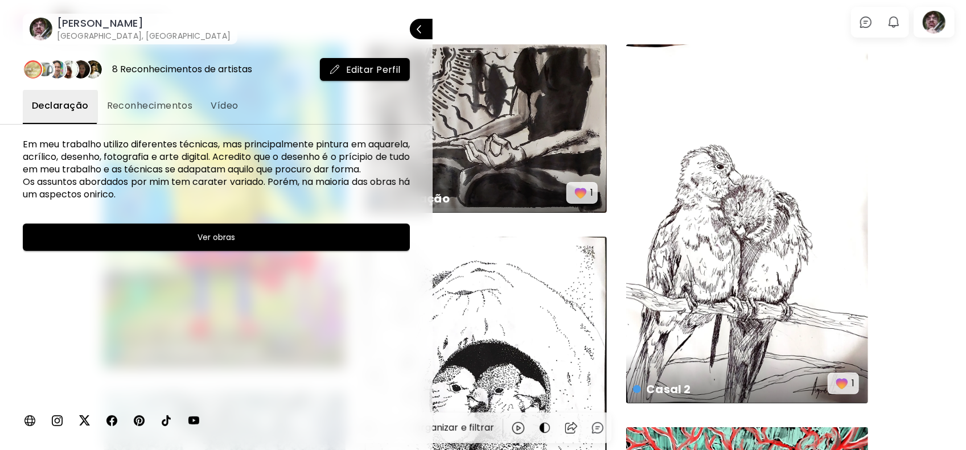
click at [772, 38] on div at bounding box center [483, 225] width 966 height 450
